Goal: Task Accomplishment & Management: Use online tool/utility

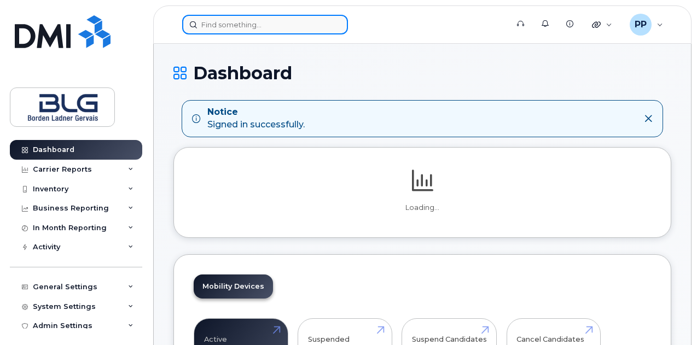
click at [243, 24] on input at bounding box center [265, 25] width 166 height 20
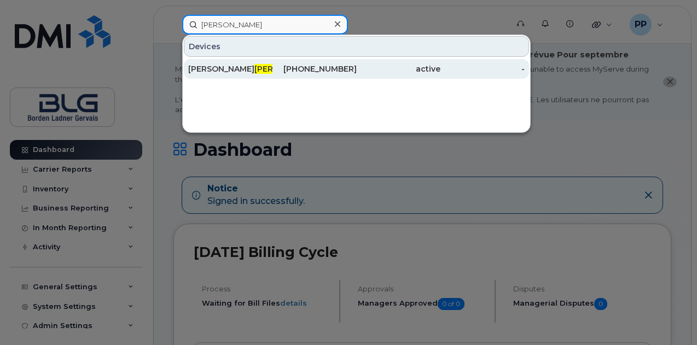
type input "Provost"
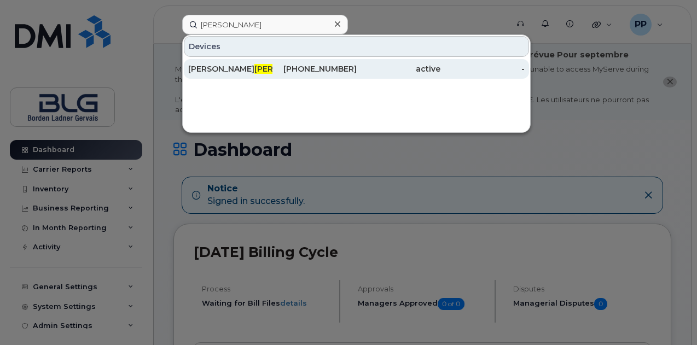
click at [254, 67] on span "Provost" at bounding box center [287, 69] width 66 height 10
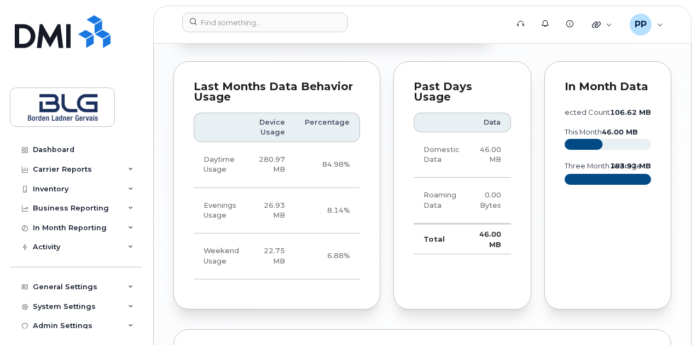
scroll to position [1191, 0]
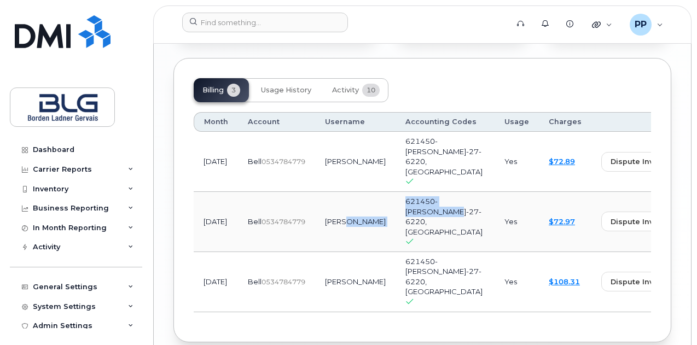
drag, startPoint x: 391, startPoint y: 182, endPoint x: 428, endPoint y: 205, distance: 43.4
click at [417, 192] on tr "[DATE] Bell  0534784779 [PERSON_NAME] 621450-[PERSON_NAME]-27-6220, [GEOGRAPHIC…" at bounding box center [519, 222] width 650 height 60
click at [494, 205] on td "Yes" at bounding box center [516, 222] width 44 height 60
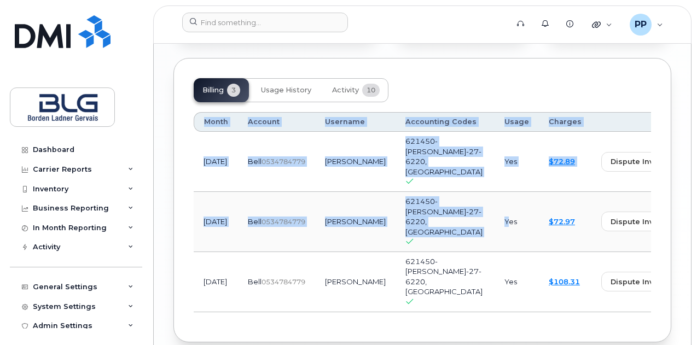
drag, startPoint x: 234, startPoint y: 174, endPoint x: 434, endPoint y: 197, distance: 202.1
click at [434, 197] on div "Billing 3 Usage History Activity 10 Month Account Username Accounting Codes Usa…" at bounding box center [422, 200] width 498 height 284
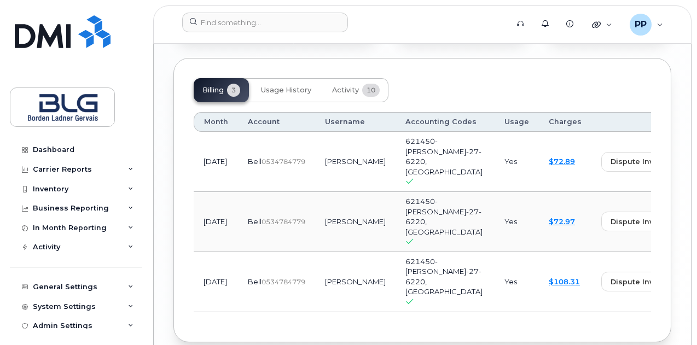
click at [420, 252] on td "621450-[PERSON_NAME]-27-6220, [GEOGRAPHIC_DATA]" at bounding box center [444, 282] width 99 height 60
click at [405, 197] on span "621450-[PERSON_NAME]-27-6220, [GEOGRAPHIC_DATA]" at bounding box center [443, 216] width 77 height 39
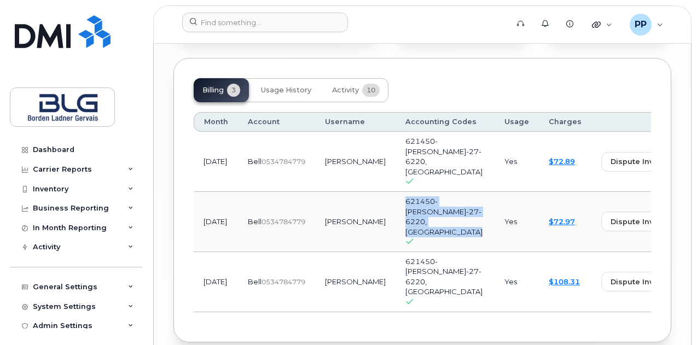
click at [405, 197] on span "621450-[PERSON_NAME]-27-6220, [GEOGRAPHIC_DATA]" at bounding box center [443, 216] width 77 height 39
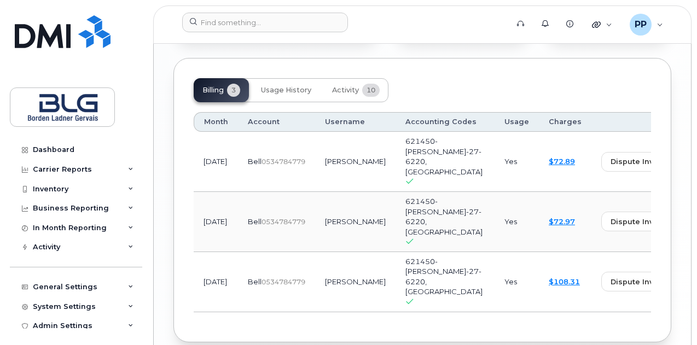
click at [415, 194] on td "621450-[PERSON_NAME]-27-6220, [GEOGRAPHIC_DATA]" at bounding box center [444, 222] width 99 height 60
drag, startPoint x: 503, startPoint y: 192, endPoint x: 462, endPoint y: 180, distance: 42.8
click at [462, 192] on tr "[DATE] Bell  0534784779 [PERSON_NAME] 621450-[PERSON_NAME]-27-6220, [GEOGRAPHIC…" at bounding box center [519, 222] width 650 height 60
click at [494, 195] on td "Yes" at bounding box center [516, 222] width 44 height 60
drag, startPoint x: 637, startPoint y: 195, endPoint x: 589, endPoint y: 196, distance: 48.7
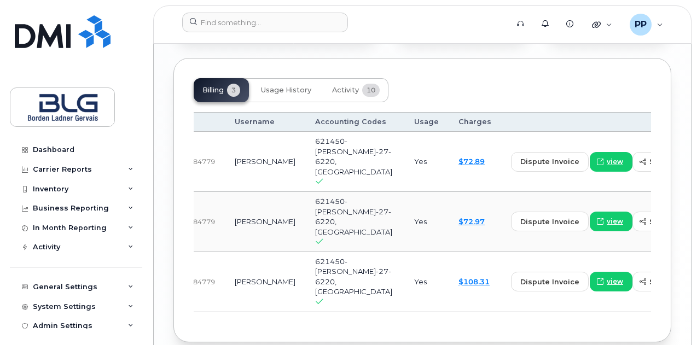
scroll to position [0, 107]
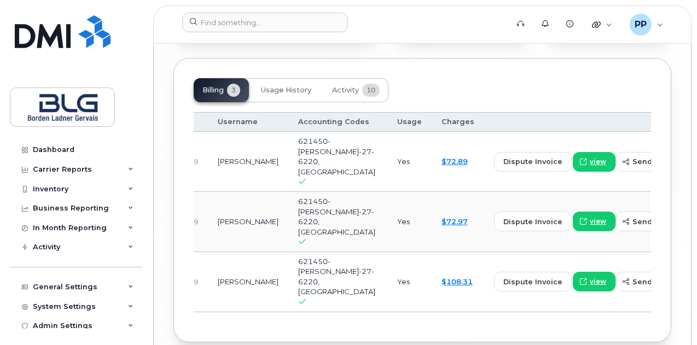
drag, startPoint x: 582, startPoint y: 199, endPoint x: 644, endPoint y: 199, distance: 62.4
click at [642, 197] on td "dispute invoice view send copy print" at bounding box center [610, 222] width 253 height 60
click at [632, 217] on span "send copy" at bounding box center [652, 222] width 41 height 10
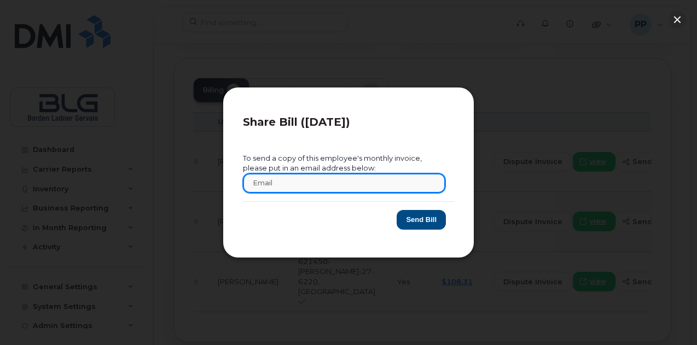
click at [357, 184] on input "text" at bounding box center [344, 183] width 202 height 20
click at [272, 184] on input "jagreen@blg.com" at bounding box center [344, 183] width 202 height 20
type input "papatel@blg.com"
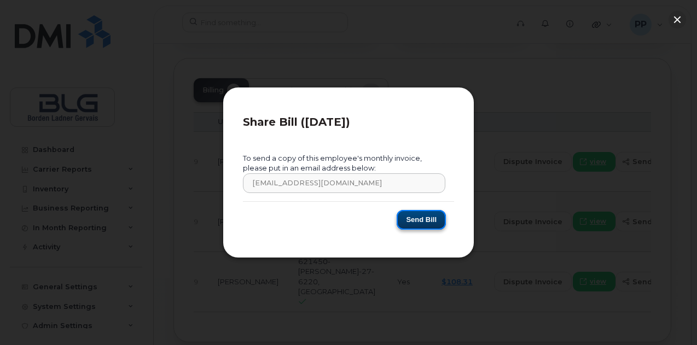
click at [429, 223] on button "Send Bill" at bounding box center [421, 220] width 49 height 20
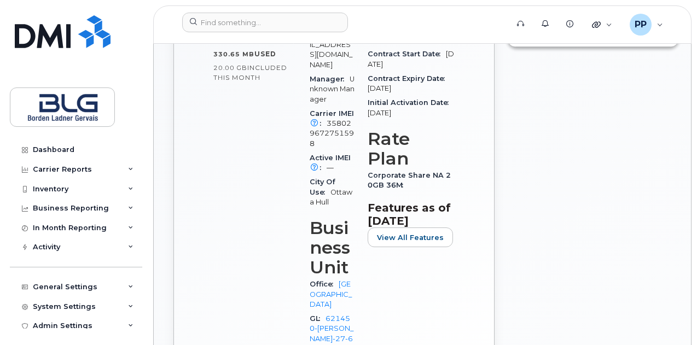
scroll to position [656, 0]
